Goal: Find specific page/section: Find specific page/section

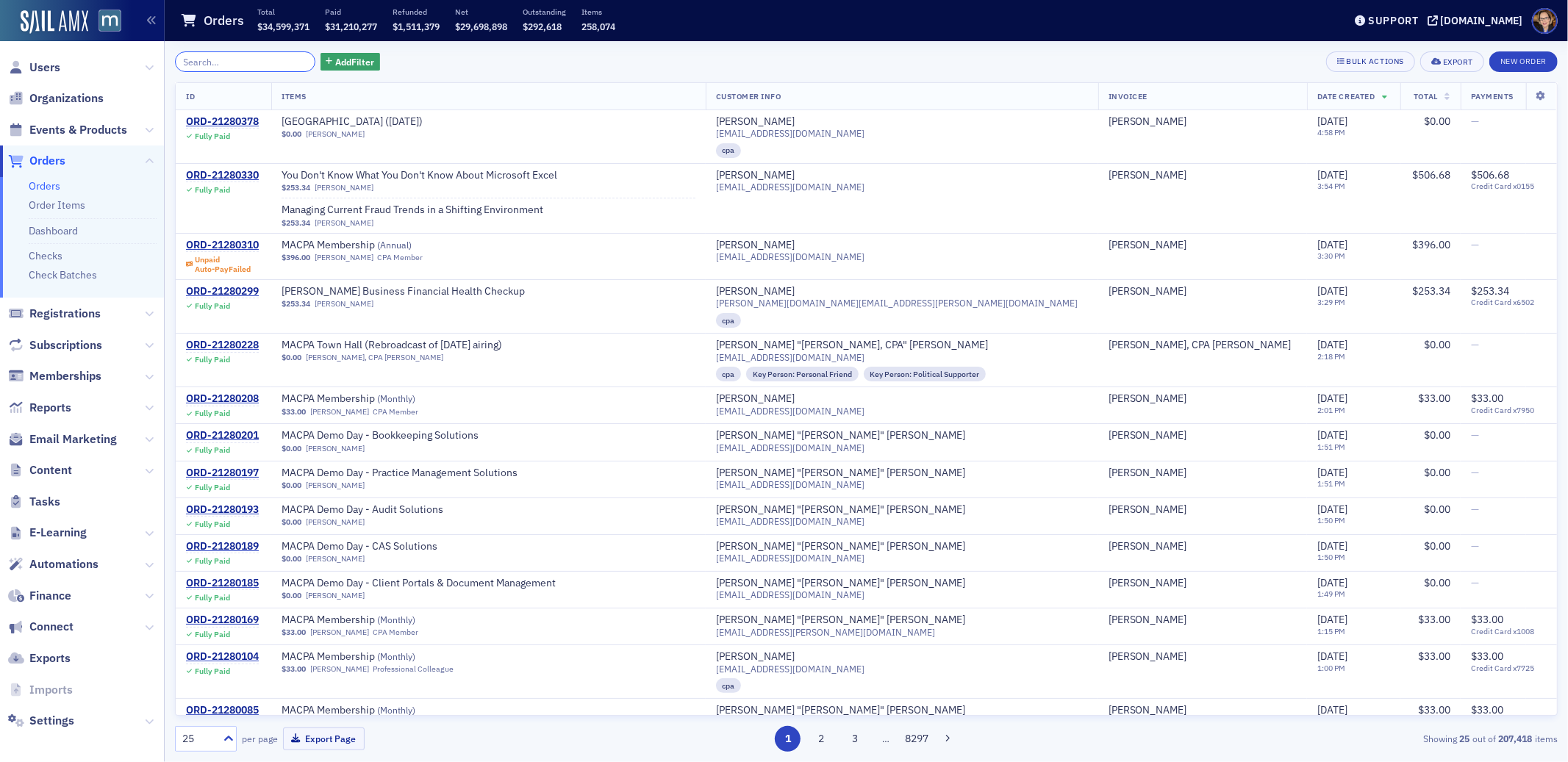
scroll to position [4, 0]
click at [53, 155] on span "Orders" at bounding box center [47, 157] width 36 height 16
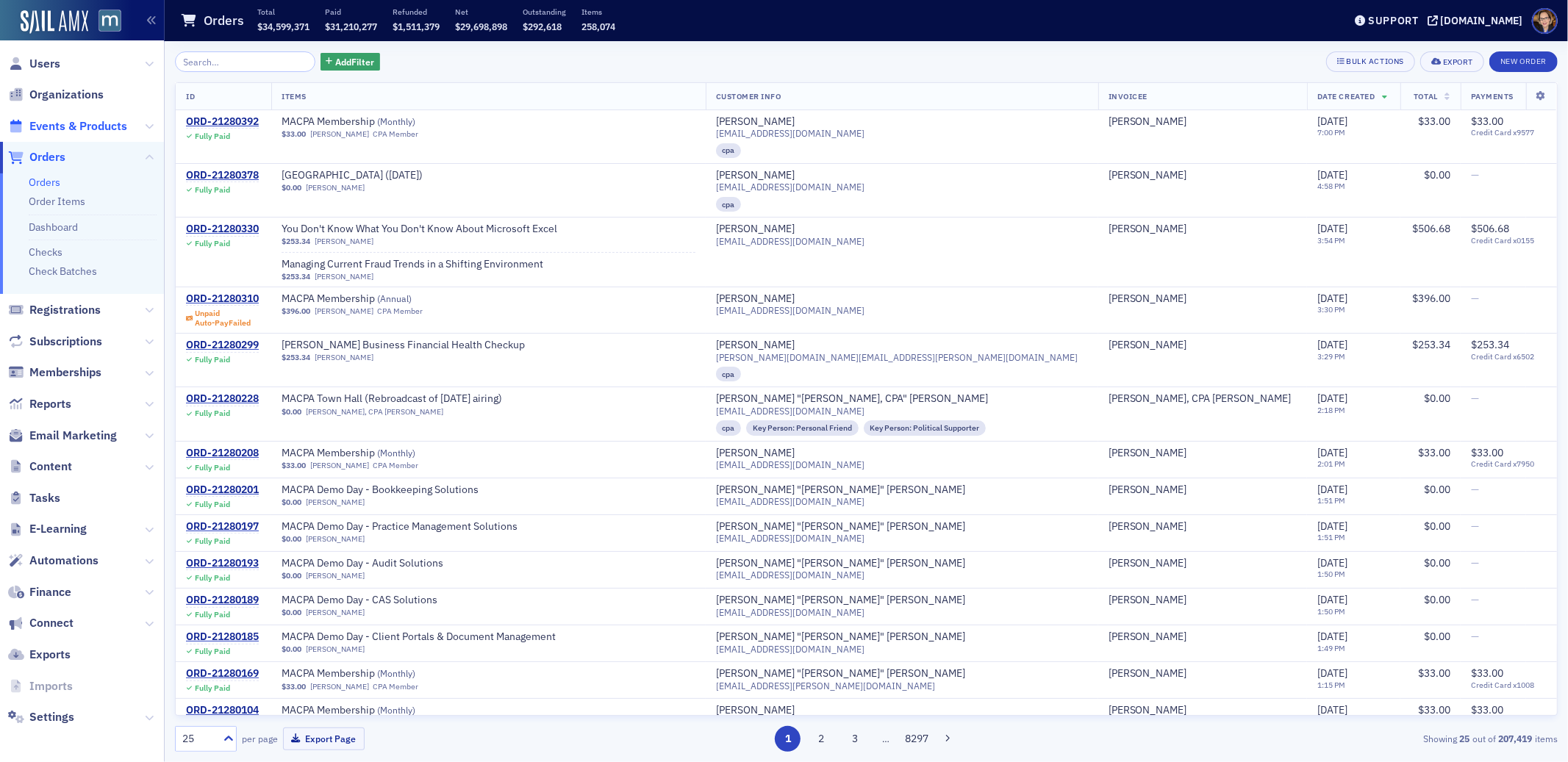
click at [66, 124] on span "Events & Products" at bounding box center [78, 126] width 98 height 16
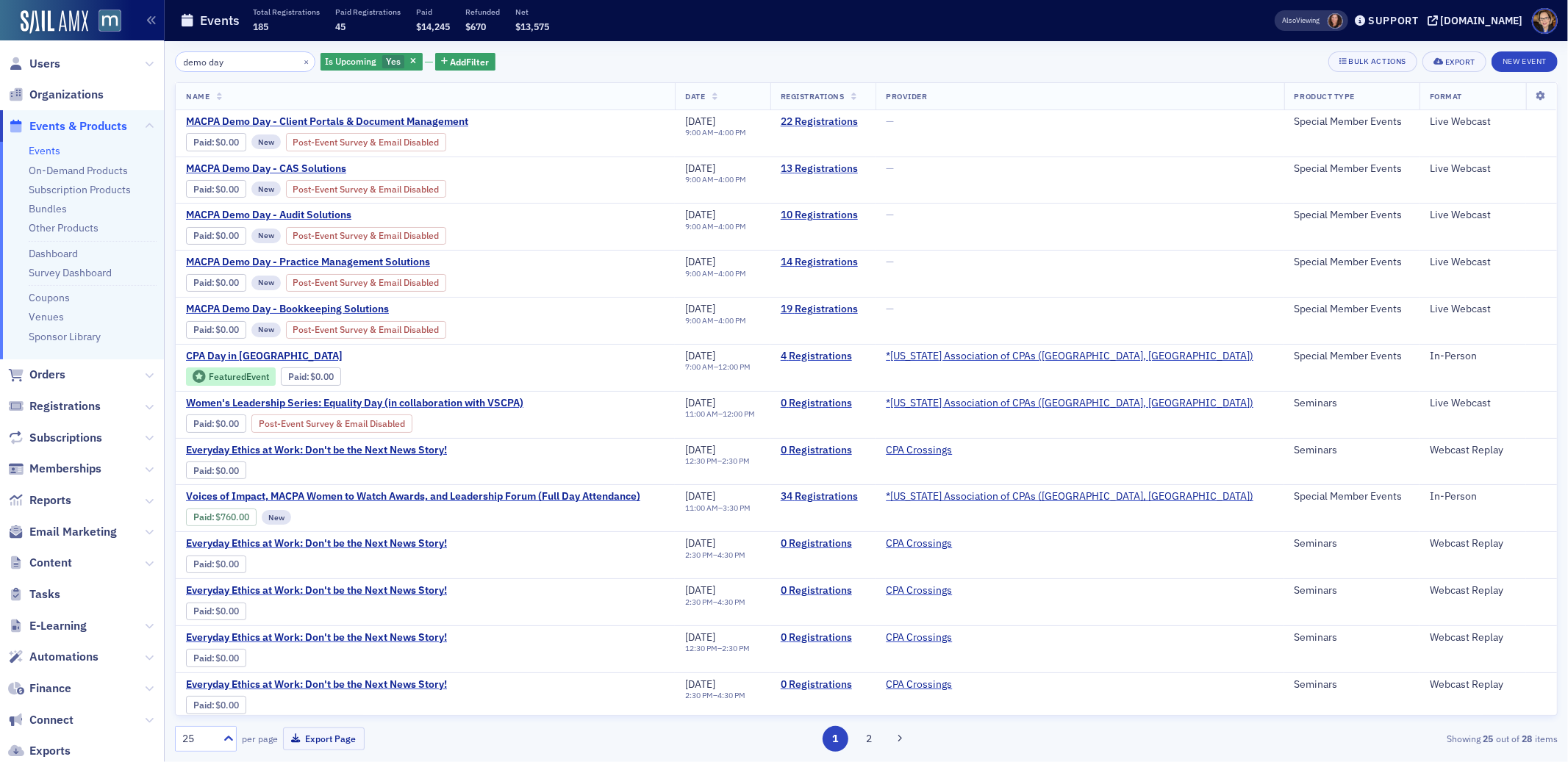
type input "demo day"
click at [53, 367] on span "Orders" at bounding box center [47, 374] width 36 height 16
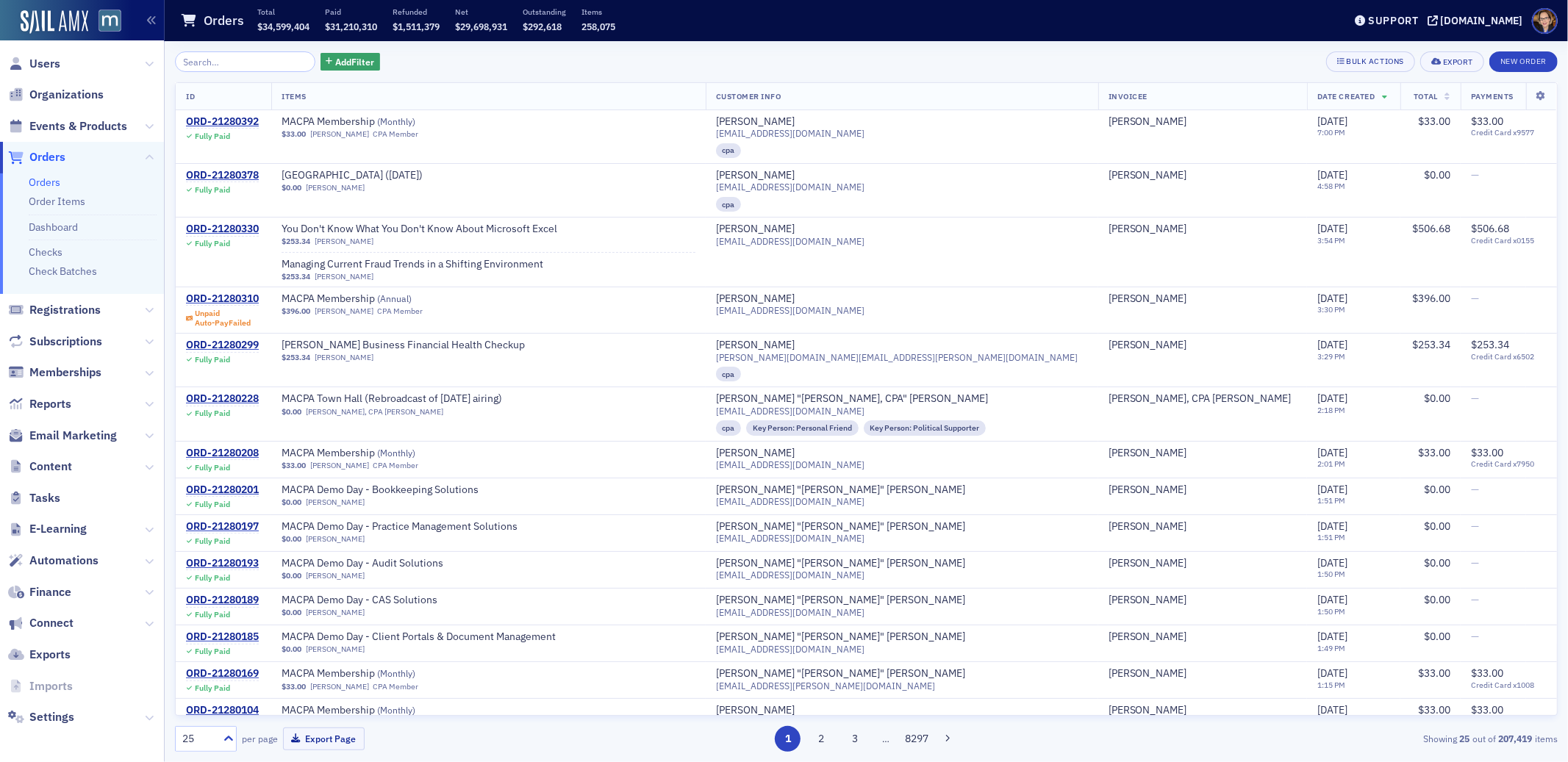
click at [55, 156] on span "Orders" at bounding box center [47, 157] width 36 height 16
click at [191, 59] on input "search" at bounding box center [245, 62] width 141 height 21
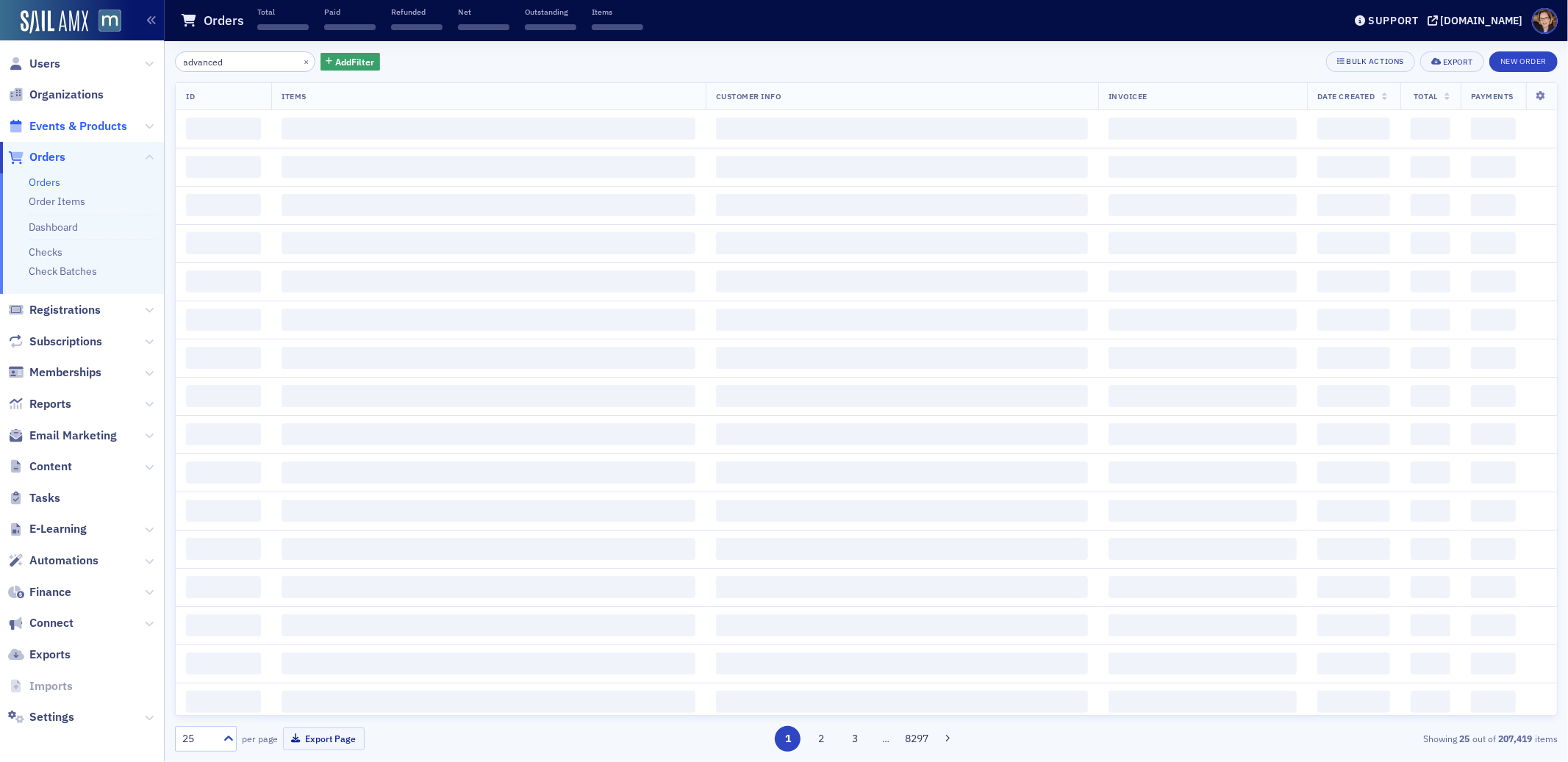
type input "advanced"
click at [86, 130] on span "Events & Products" at bounding box center [78, 126] width 98 height 16
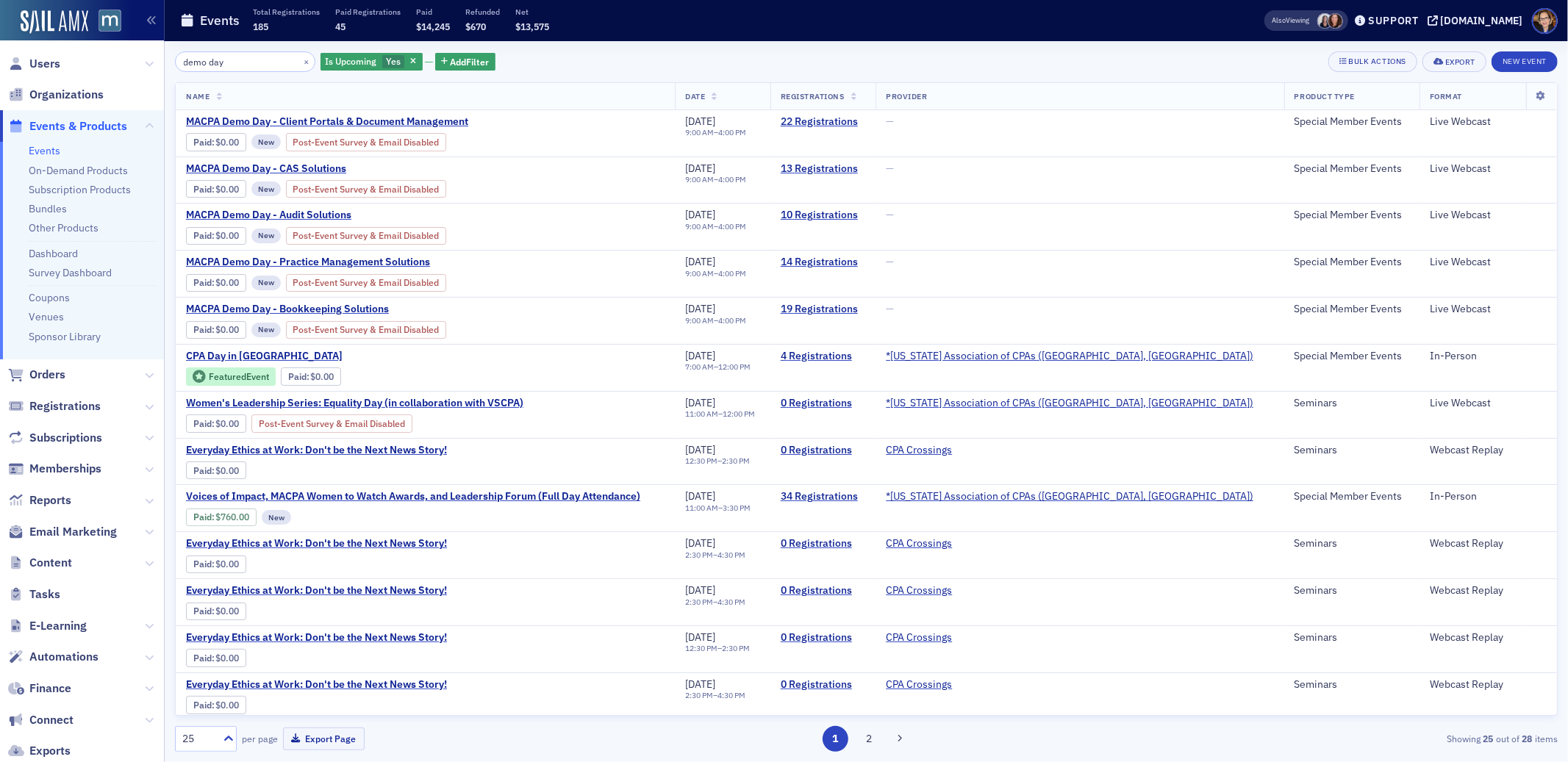
drag, startPoint x: 232, startPoint y: 65, endPoint x: 183, endPoint y: 63, distance: 49.0
click at [183, 63] on input "demo day" at bounding box center [245, 62] width 141 height 21
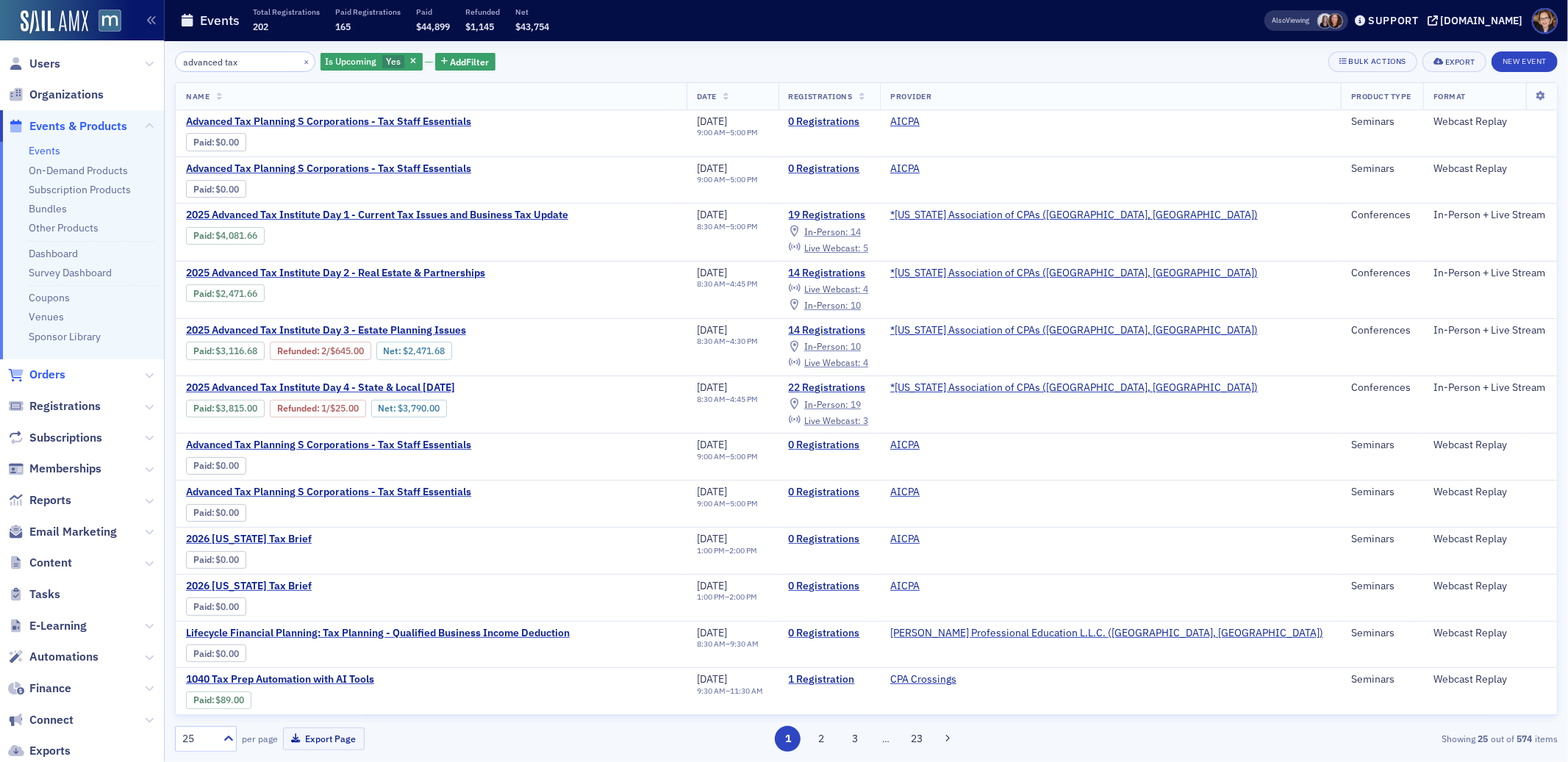
type input "advanced tax"
click at [40, 374] on span "Orders" at bounding box center [47, 374] width 36 height 16
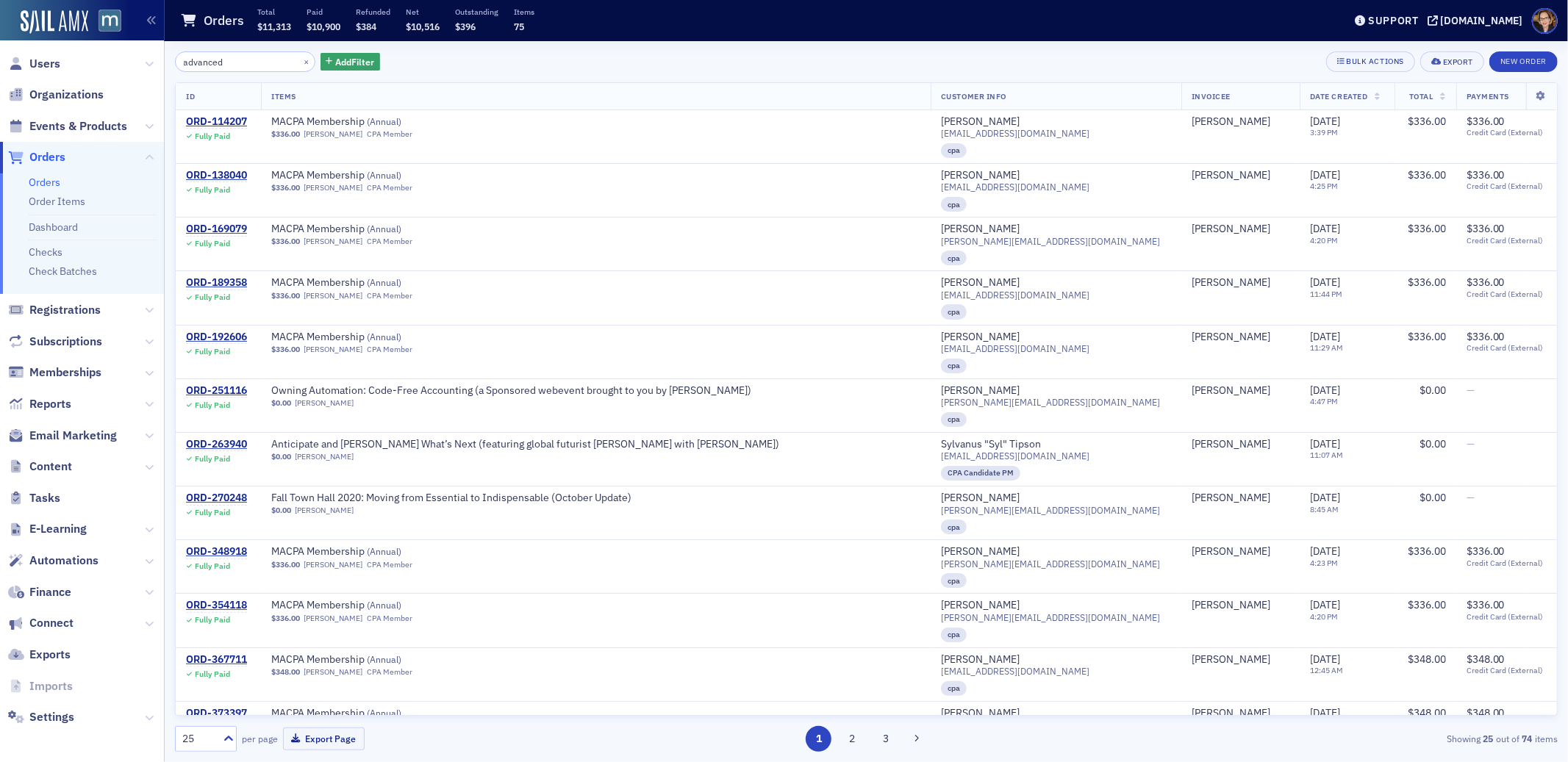
click at [53, 157] on span "Orders" at bounding box center [47, 157] width 36 height 16
